Goal: Task Accomplishment & Management: Manage account settings

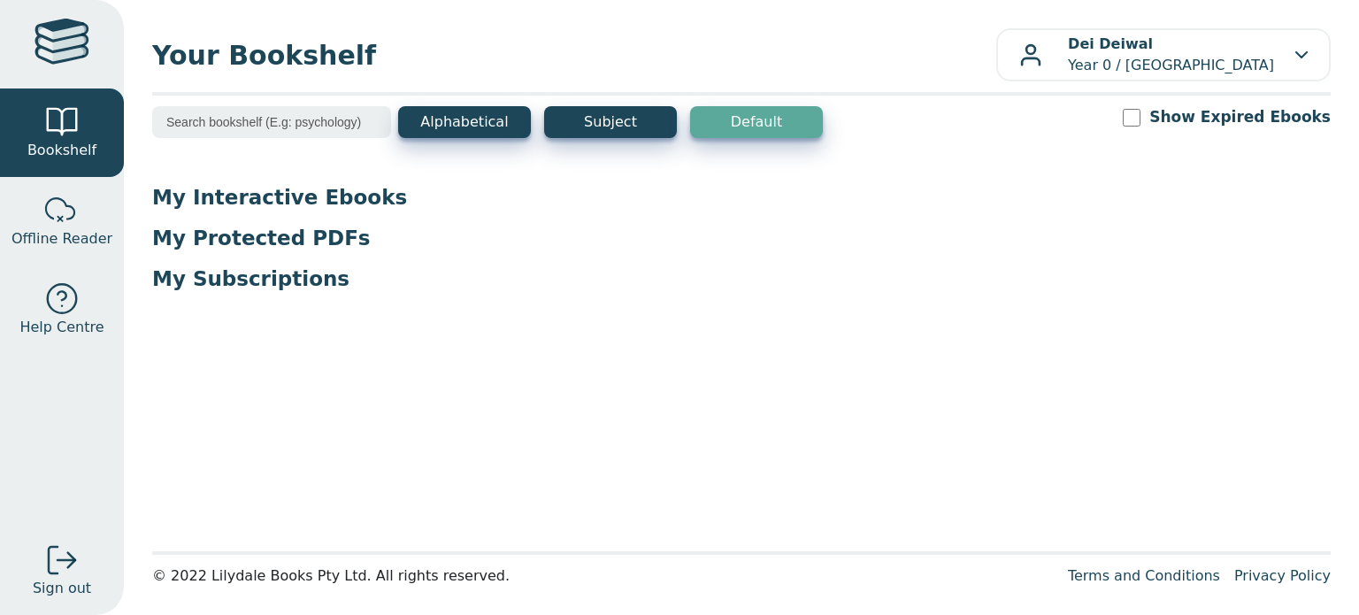
click at [265, 108] on input "search" at bounding box center [271, 122] width 239 height 32
click at [1293, 66] on div "Dei Deiwal Year 0 / [GEOGRAPHIC_DATA]" at bounding box center [1163, 55] width 288 height 42
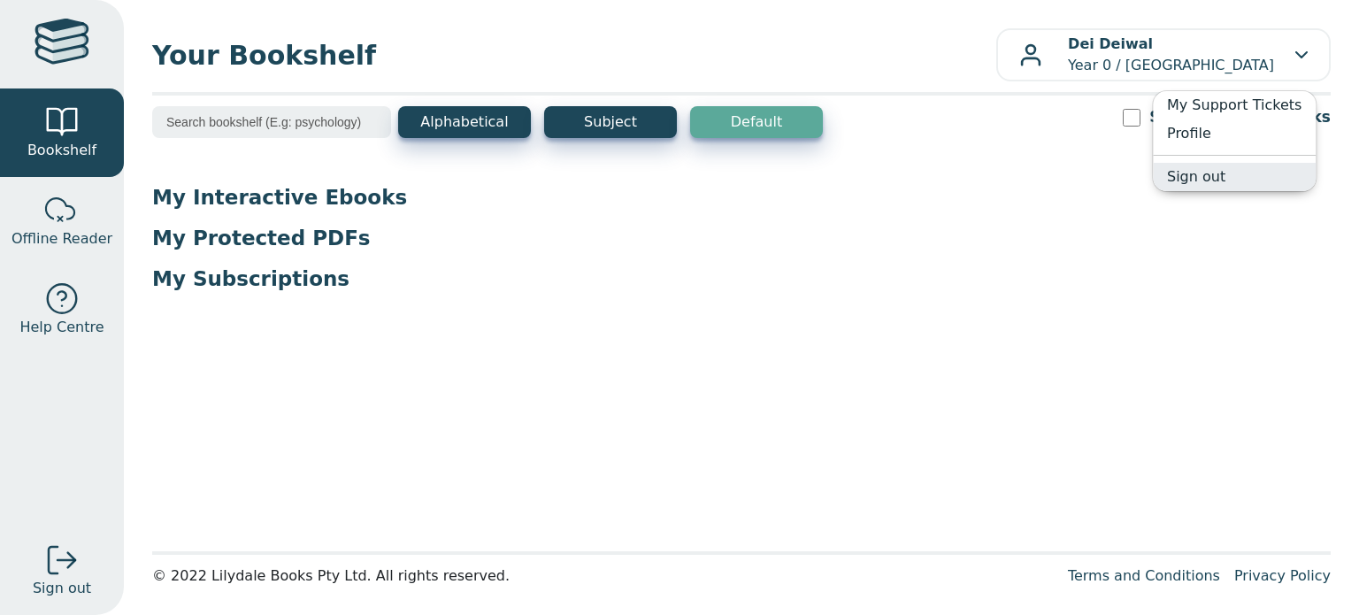
click at [1194, 184] on link "Sign out" at bounding box center [1234, 177] width 163 height 28
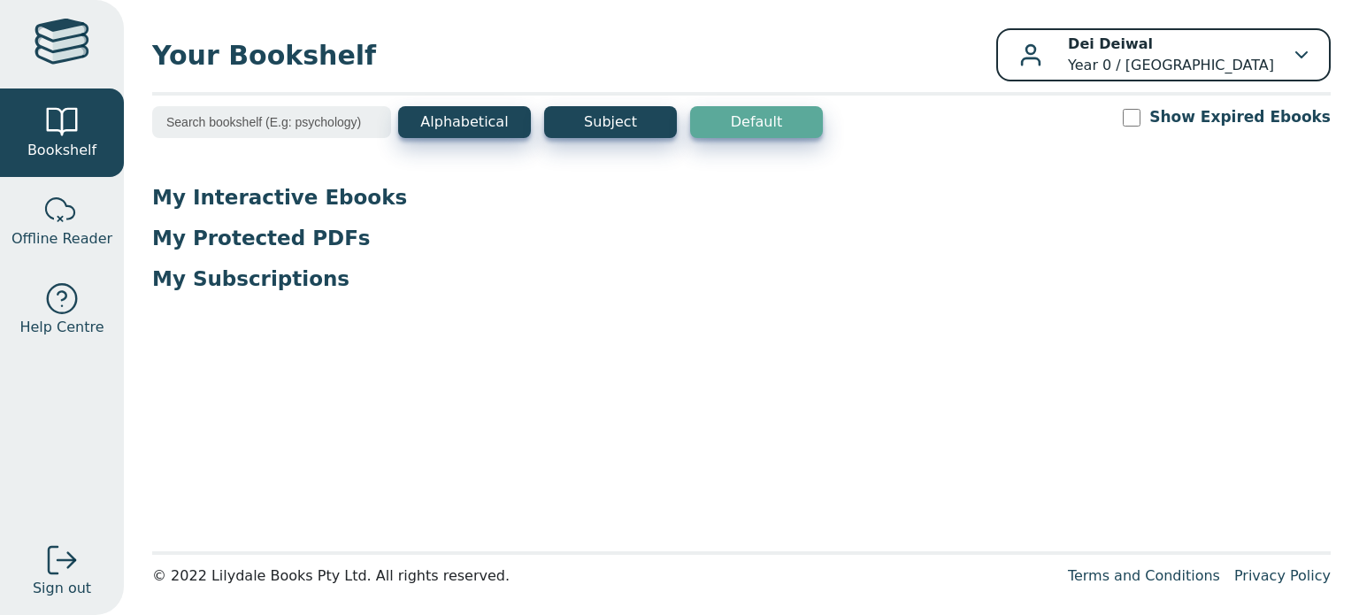
click at [1267, 39] on div "Dei Deiwal Year 0 / [GEOGRAPHIC_DATA]" at bounding box center [1163, 55] width 288 height 42
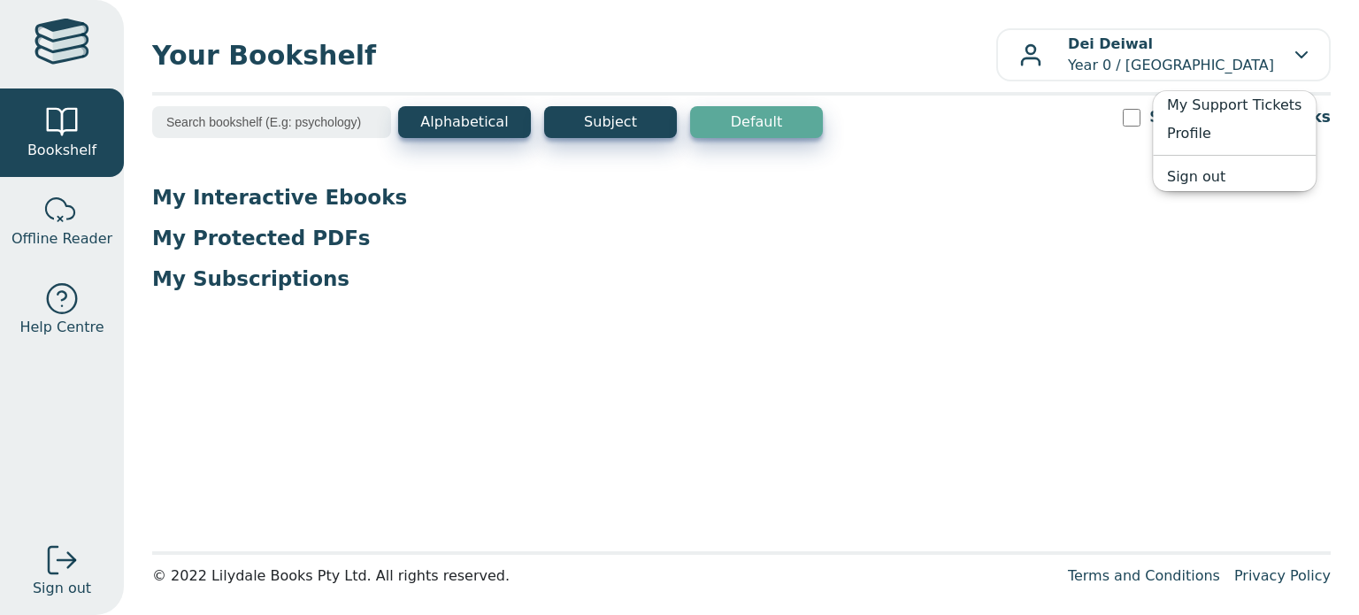
click at [718, 508] on main1 "Alphabetical Subject Default Show Expired Ebooks My Interactive Ebooks My Prote…" at bounding box center [741, 323] width 1179 height 434
click at [76, 572] on div at bounding box center [61, 559] width 35 height 35
